Goal: Transaction & Acquisition: Download file/media

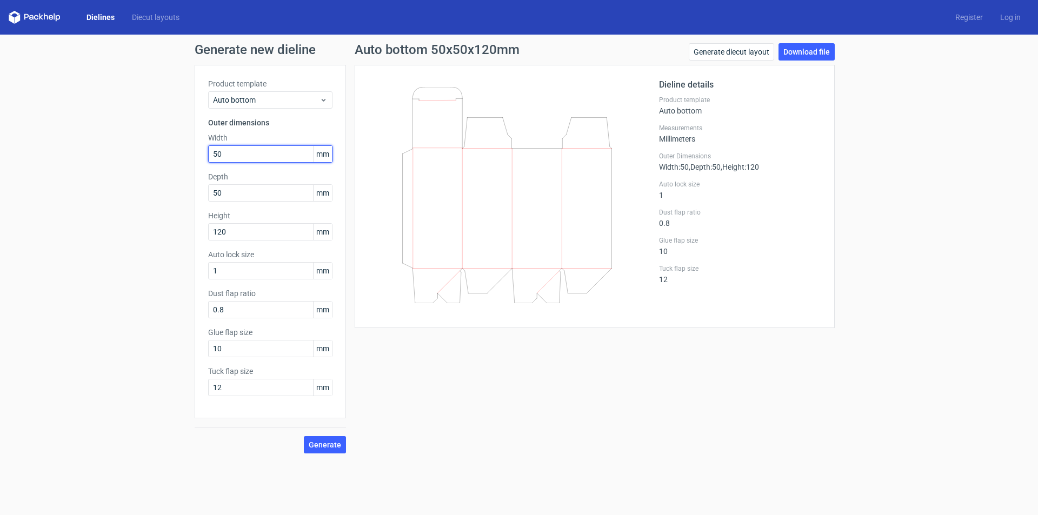
drag, startPoint x: 246, startPoint y: 155, endPoint x: 149, endPoint y: 146, distance: 97.7
click at [150, 146] on div "Generate new dieline Product template Auto bottom Outer dimensions Width 50 mm …" at bounding box center [519, 249] width 1038 height 428
type input "1"
click at [251, 96] on span "Auto bottom" at bounding box center [266, 100] width 106 height 11
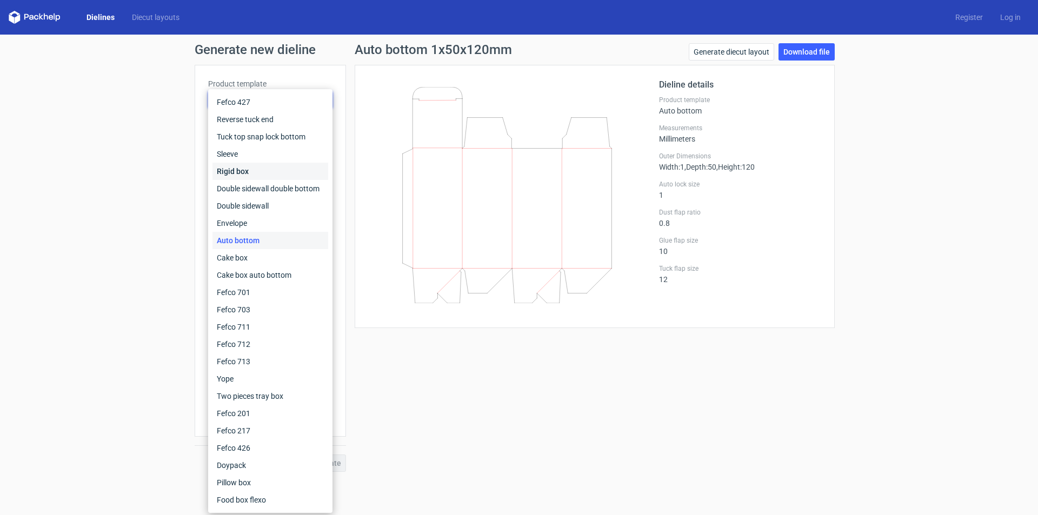
click at [247, 166] on div "Rigid box" at bounding box center [270, 171] width 116 height 17
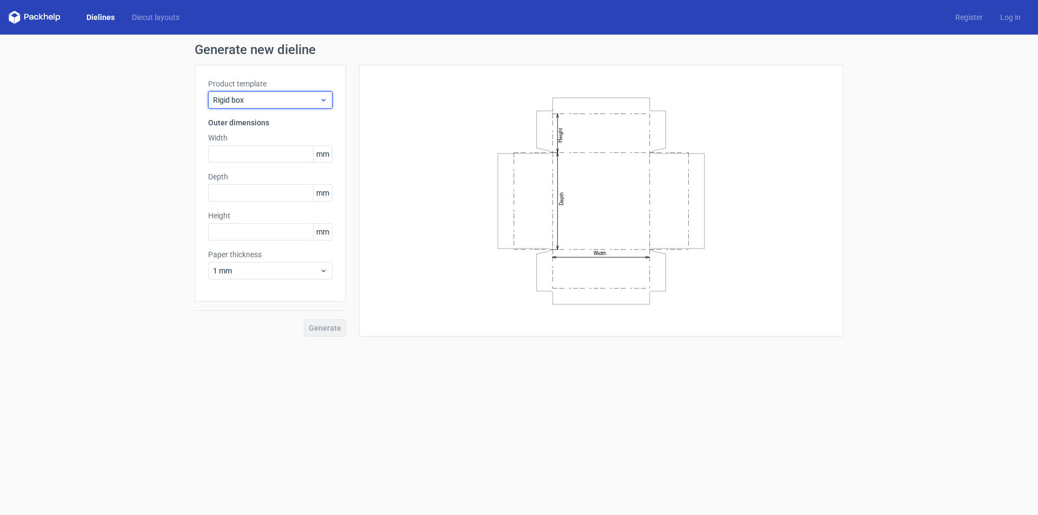
click at [247, 105] on div "Rigid box" at bounding box center [270, 99] width 124 height 17
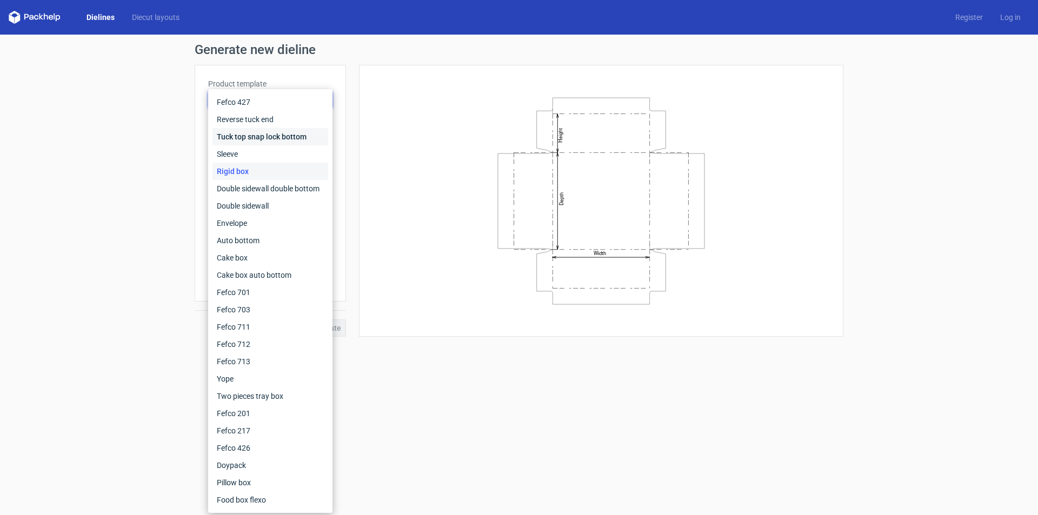
click at [260, 141] on div "Tuck top snap lock bottom" at bounding box center [270, 136] width 116 height 17
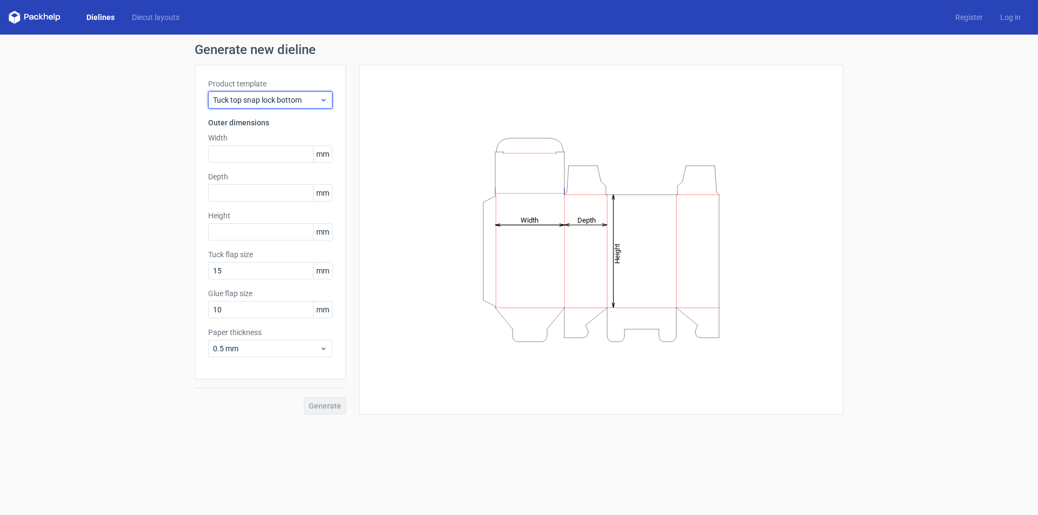
click at [270, 103] on span "Tuck top snap lock bottom" at bounding box center [266, 100] width 106 height 11
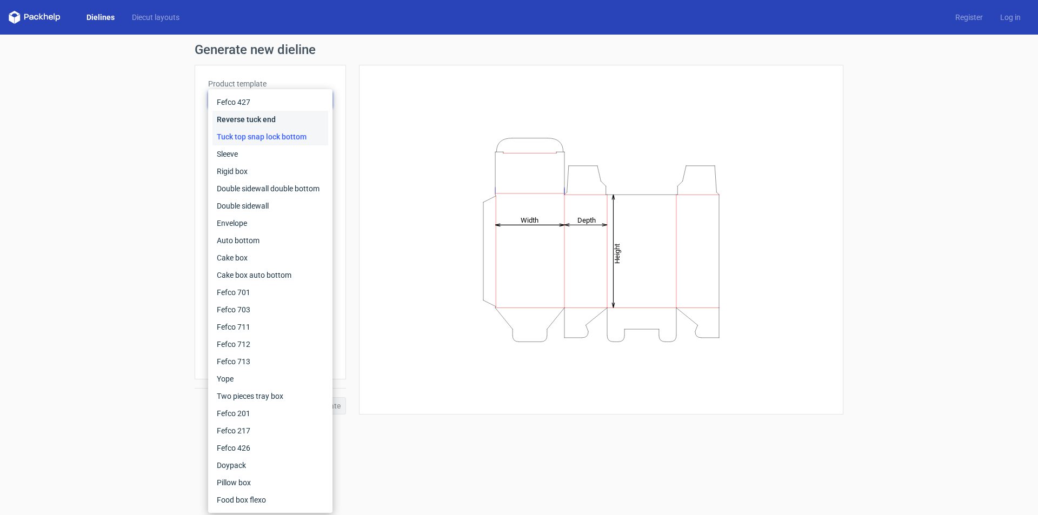
click at [266, 115] on div "Reverse tuck end" at bounding box center [270, 119] width 116 height 17
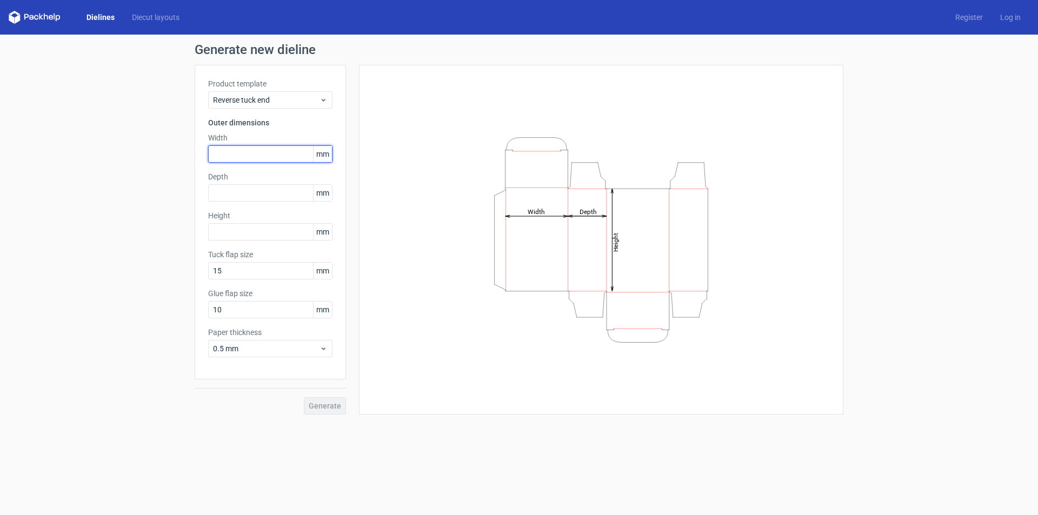
click at [227, 156] on input "text" at bounding box center [270, 153] width 124 height 17
type input "100"
type input "25"
type input "150"
click at [325, 402] on span "Generate" at bounding box center [325, 406] width 32 height 8
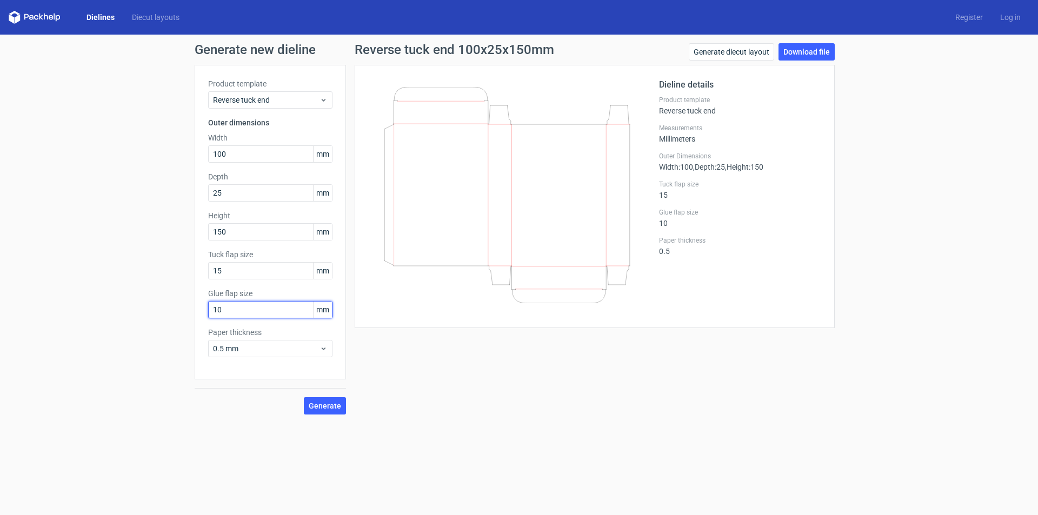
drag, startPoint x: 170, startPoint y: 328, endPoint x: 154, endPoint y: 333, distance: 16.9
click at [159, 331] on div "Generate new dieline Product template Reverse tuck end Outer dimensions Width 1…" at bounding box center [519, 229] width 1038 height 389
type input "12"
click at [304, 397] on button "Generate" at bounding box center [325, 405] width 42 height 17
click at [313, 402] on span "Generate" at bounding box center [325, 406] width 32 height 8
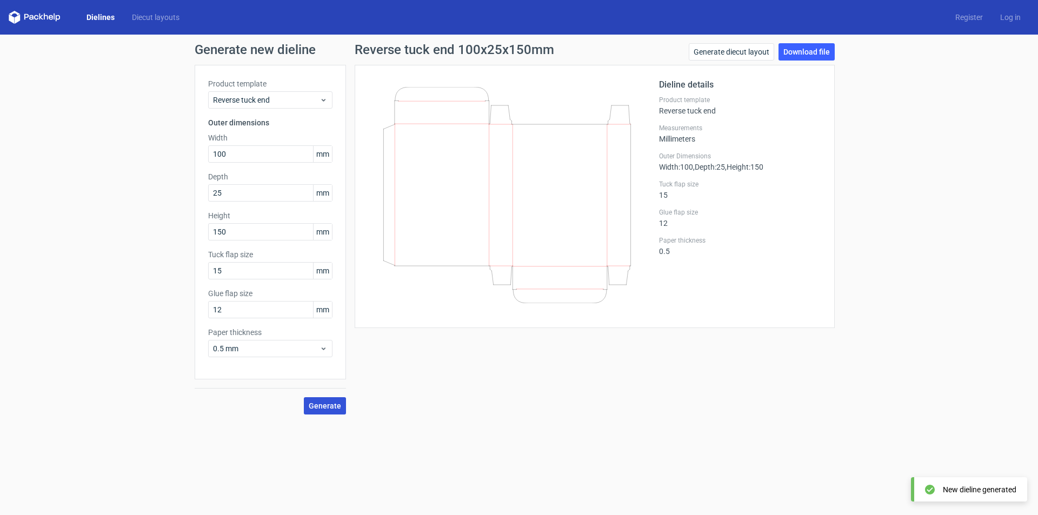
click at [334, 402] on span "Generate" at bounding box center [325, 406] width 32 height 8
click at [815, 55] on link "Download file" at bounding box center [806, 51] width 56 height 17
